Goal: Check status: Check status

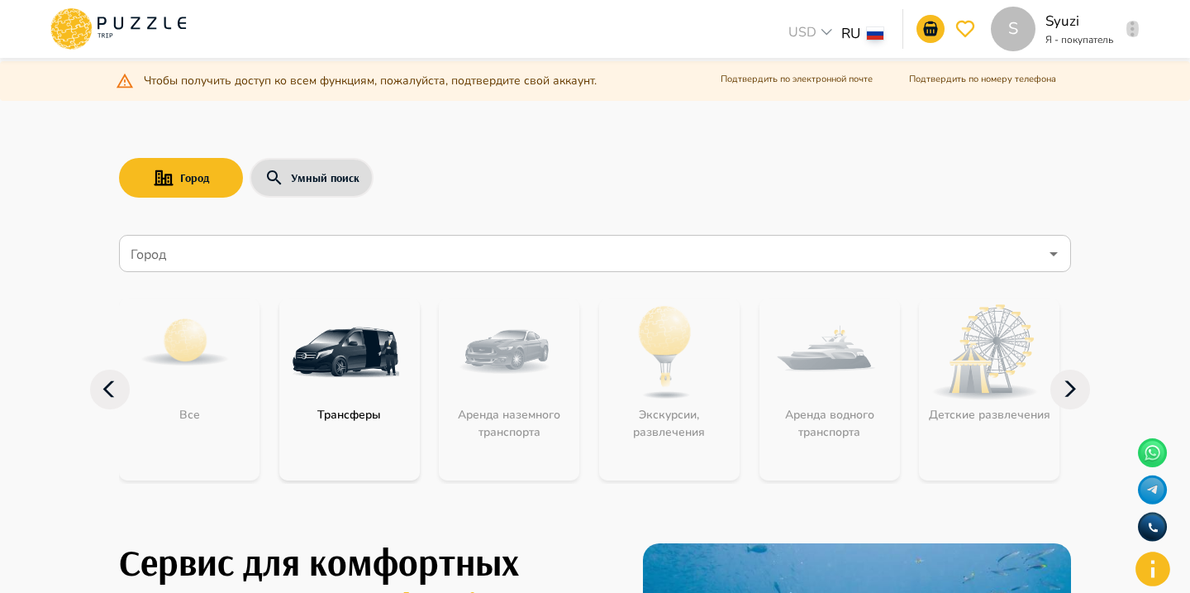
click at [1131, 32] on icon "button" at bounding box center [1133, 28] width 4 height 15
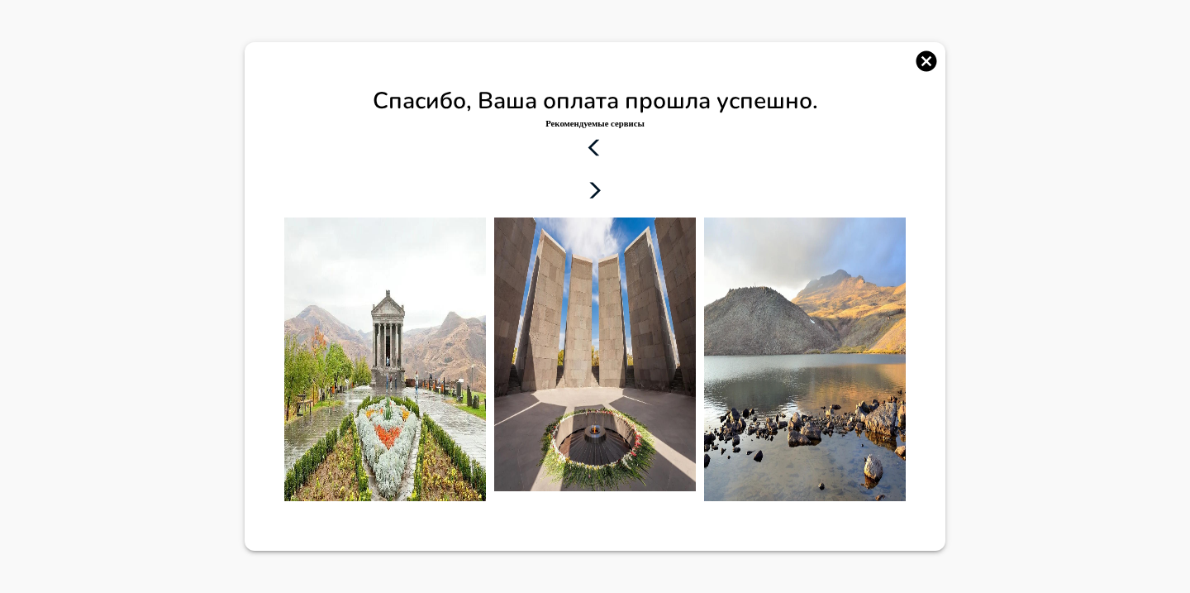
click at [929, 51] on icon "button" at bounding box center [927, 61] width 21 height 21
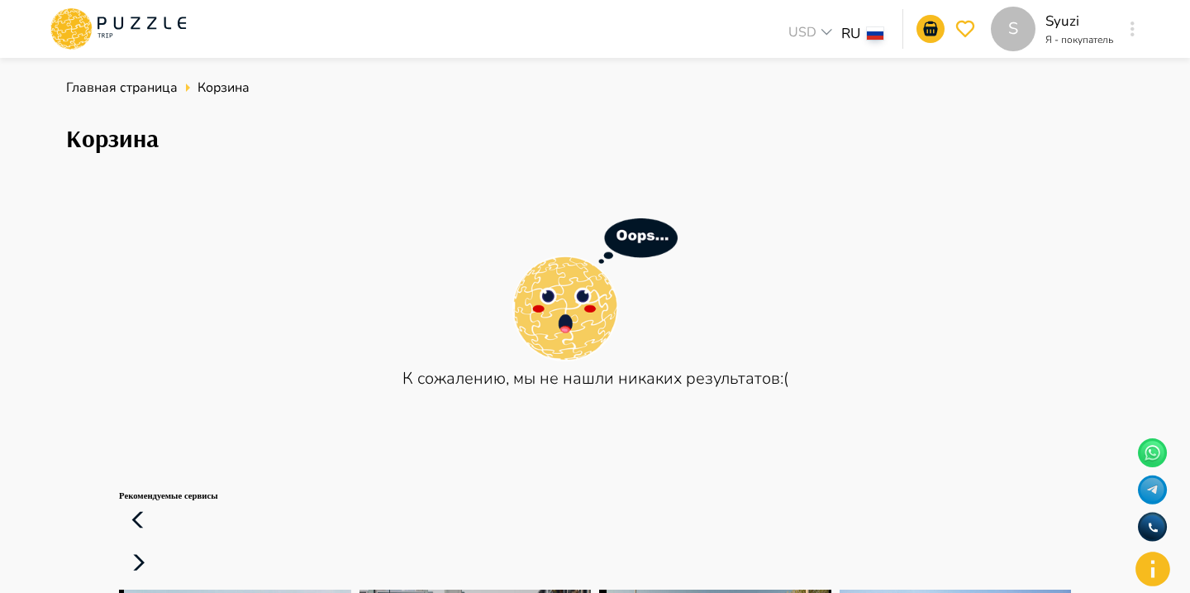
click at [1135, 25] on button "button" at bounding box center [1133, 28] width 12 height 23
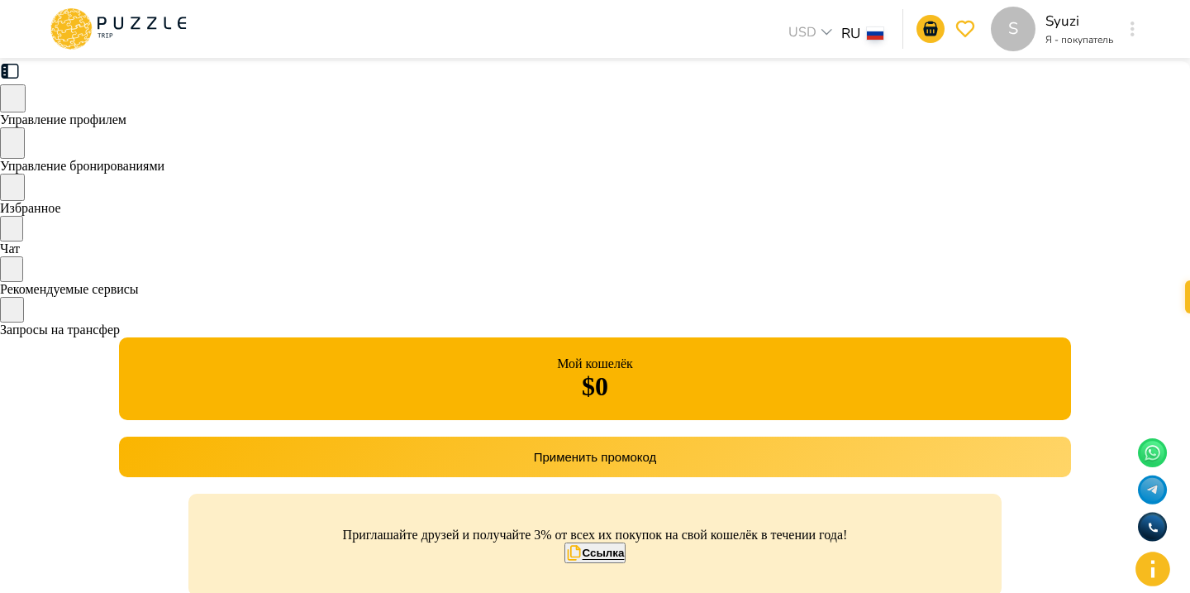
click at [165, 165] on span "Управление бронированиями" at bounding box center [82, 166] width 165 height 14
